Goal: Register for event/course

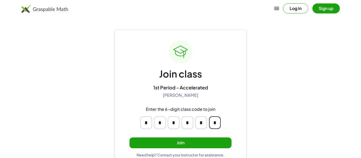
click at [209, 125] on input "*" at bounding box center [215, 123] width 12 height 13
click at [229, 123] on div "* * * * * *" at bounding box center [180, 122] width 101 height 21
click at [215, 139] on button "Join" at bounding box center [180, 143] width 102 height 11
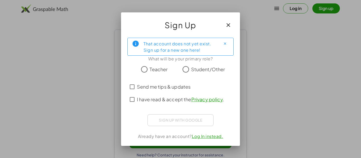
click at [202, 70] on span "Student/Other" at bounding box center [208, 69] width 34 height 7
click at [184, 101] on span "I have read & accept the Privacy policy ." at bounding box center [180, 99] width 87 height 7
